Goal: Task Accomplishment & Management: Use online tool/utility

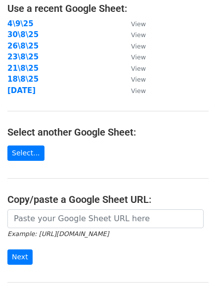
scroll to position [172, 0]
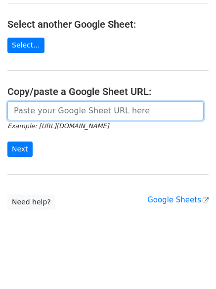
drag, startPoint x: 79, startPoint y: 114, endPoint x: 70, endPoint y: 119, distance: 10.4
click at [79, 114] on input "url" at bounding box center [105, 111] width 197 height 19
paste input "https://docs.google.com/spreadsheets/d/1RGggGAJQpgLNlCJqZFuAFEbmGyqEHsWBdewV7iK…"
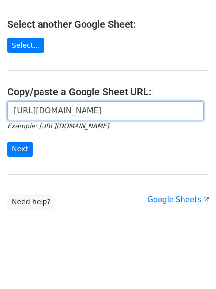
scroll to position [0, 224]
type input "https://docs.google.com/spreadsheets/d/1RGggGAJQpgLNlCJqZFuAFEbmGyqEHsWBdewV7iK…"
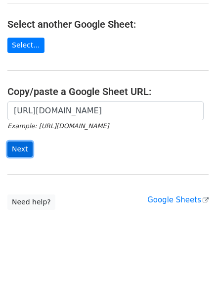
click at [24, 144] on input "Next" at bounding box center [19, 149] width 25 height 15
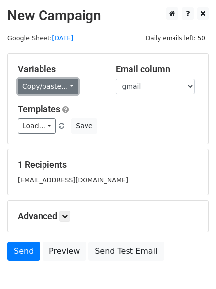
drag, startPoint x: 50, startPoint y: 86, endPoint x: 51, endPoint y: 104, distance: 18.3
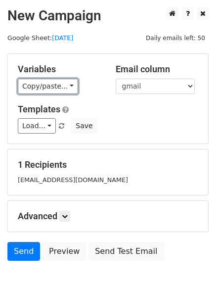
click at [51, 85] on link "Copy/paste..." at bounding box center [48, 86] width 60 height 15
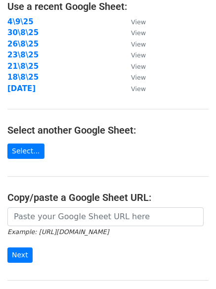
scroll to position [172, 0]
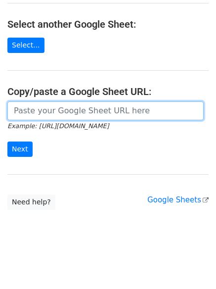
click at [77, 118] on input "url" at bounding box center [105, 111] width 197 height 19
paste input "https://docs.google.com/spreadsheets/d/1h2kr8_rHUbtLMZwSSlxGHVLR4pNA4haHTRSTGod…"
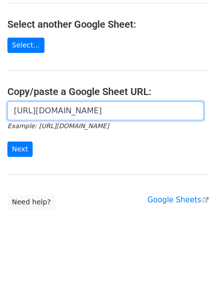
scroll to position [0, 224]
type input "https://docs.google.com/spreadsheets/d/1h2kr8_rHUbtLMZwSSlxGHVLR4pNA4haHTRSTGod…"
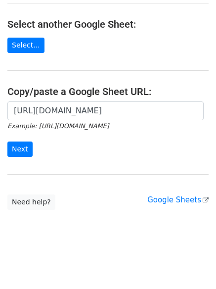
click at [31, 138] on form "https://docs.google.com/spreadsheets/d/1h2kr8_rHUbtLMZwSSlxGHVLR4pNA4haHTRSTGod…" at bounding box center [108, 129] width 202 height 55
click at [25, 144] on input "Next" at bounding box center [19, 149] width 25 height 15
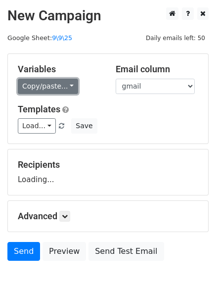
click at [55, 87] on link "Copy/paste..." at bounding box center [48, 86] width 60 height 15
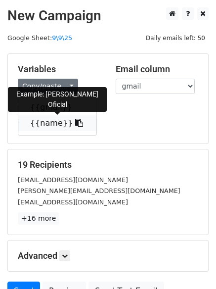
click at [52, 126] on link "{{name}}" at bounding box center [57, 123] width 78 height 16
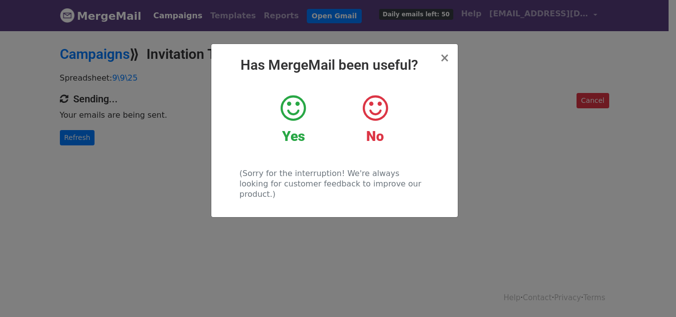
click at [460, 222] on div "× Has MergeMail been useful? Yes No (Sorry for the interruption! We're always l…" at bounding box center [338, 174] width 676 height 288
